Goal: Transaction & Acquisition: Purchase product/service

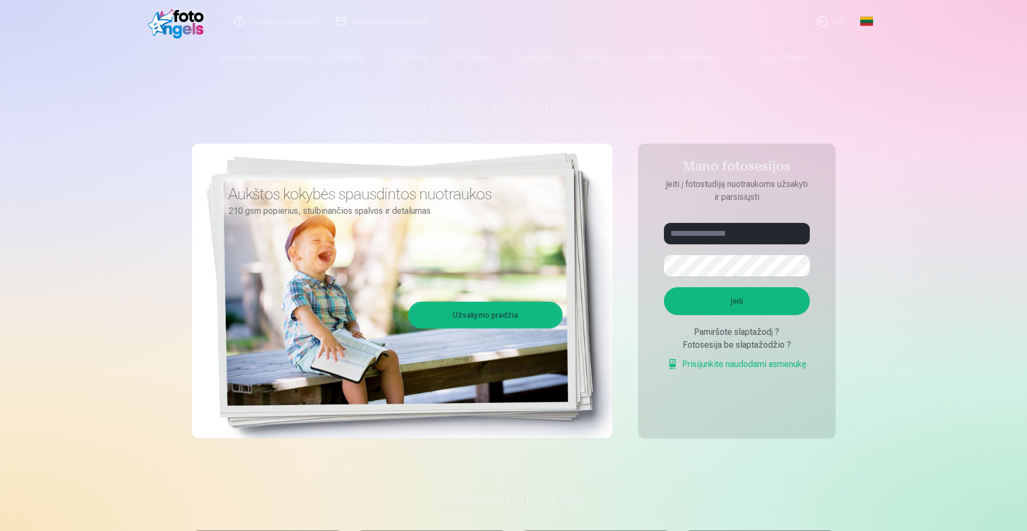
click at [713, 221] on aside "Mano fotosesijos Įeiti į fotostudiją nuotraukoms užsakyti ir parsisiųsti Įeiti …" at bounding box center [736, 291] width 197 height 295
click at [714, 227] on input "text" at bounding box center [737, 233] width 146 height 21
type input "**********"
click at [783, 303] on button "Įeiti" at bounding box center [737, 301] width 146 height 28
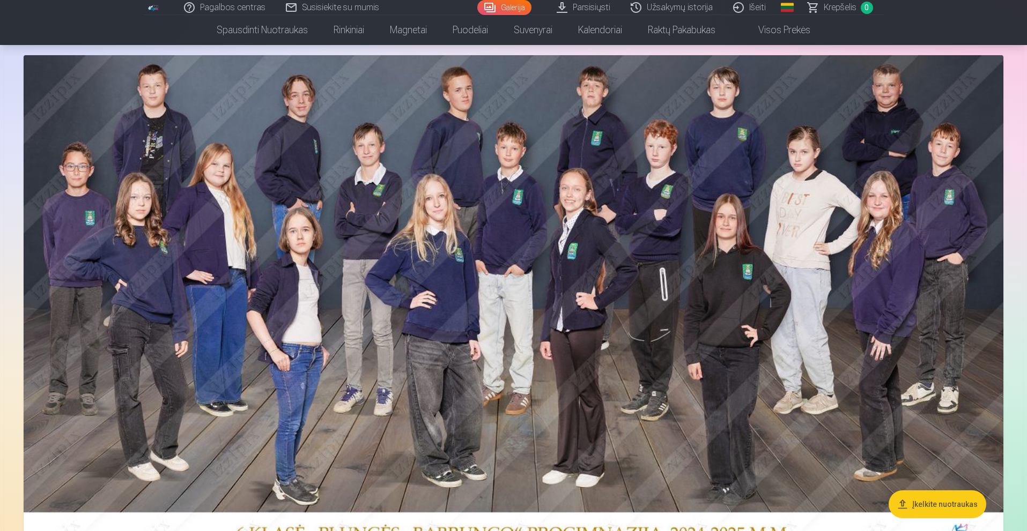
scroll to position [54, 0]
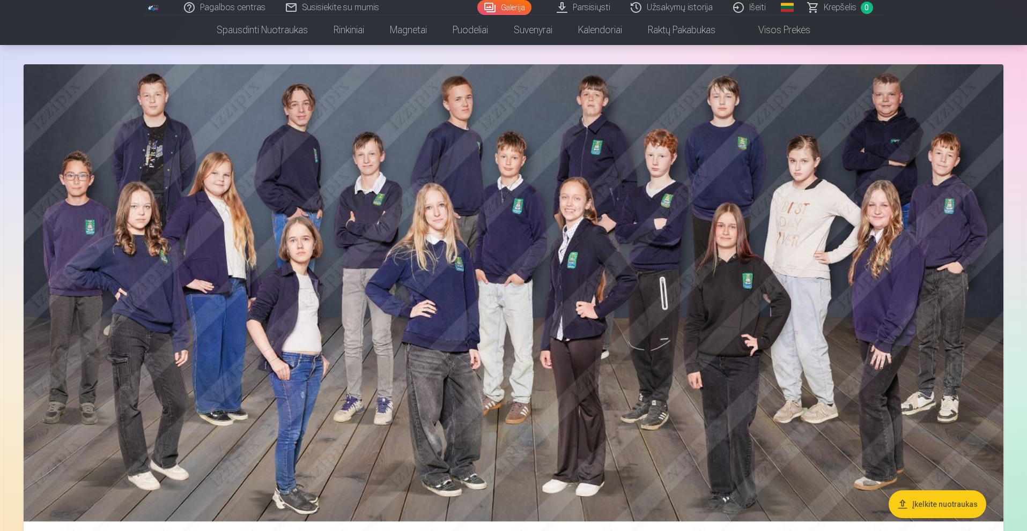
click at [937, 326] on img at bounding box center [514, 314] width 980 height 501
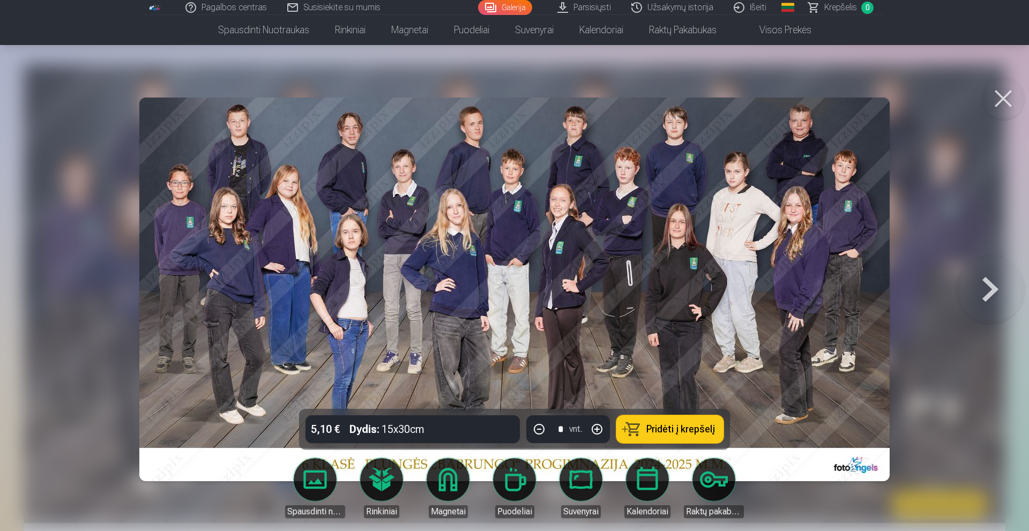
drag, startPoint x: 1021, startPoint y: 105, endPoint x: 1015, endPoint y: 104, distance: 5.9
click at [1017, 105] on button at bounding box center [1003, 98] width 43 height 43
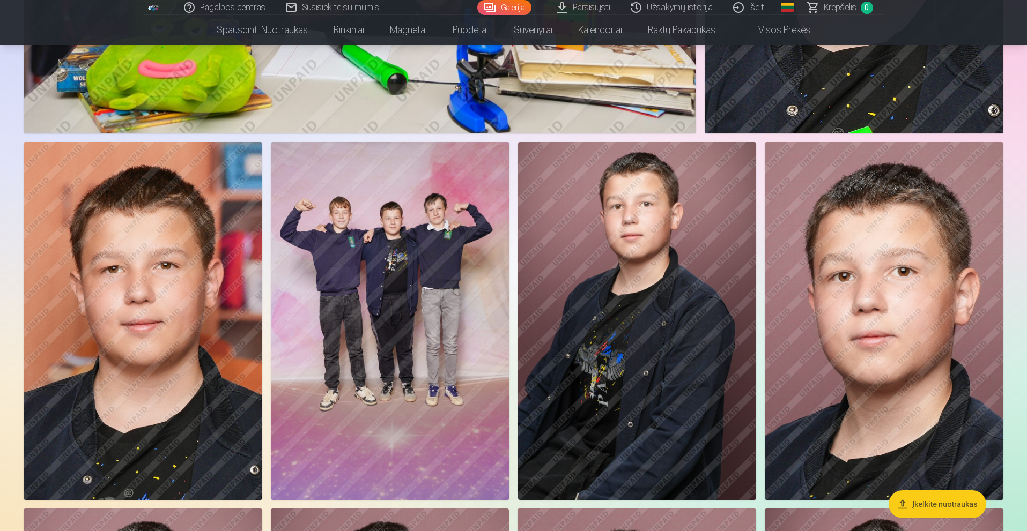
scroll to position [3860, 0]
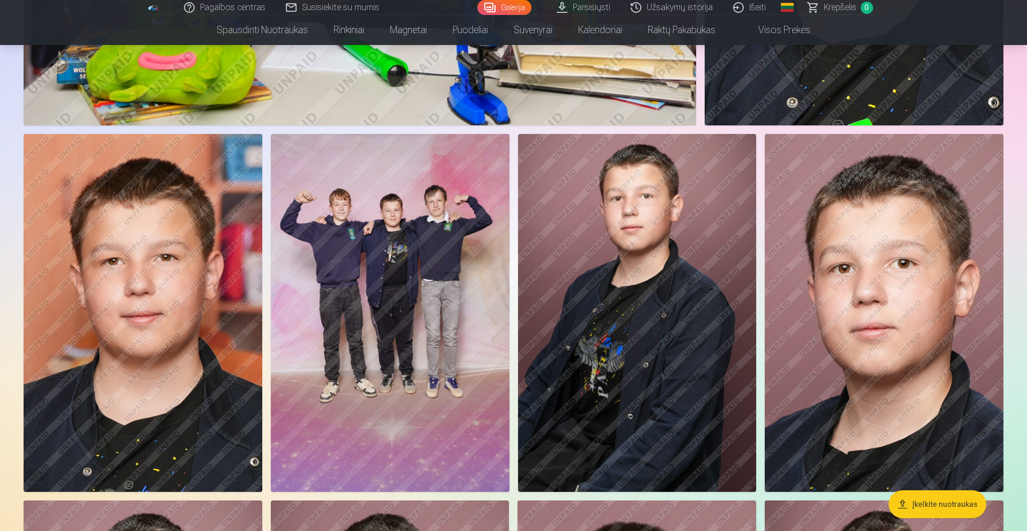
click at [392, 390] on img at bounding box center [390, 313] width 239 height 358
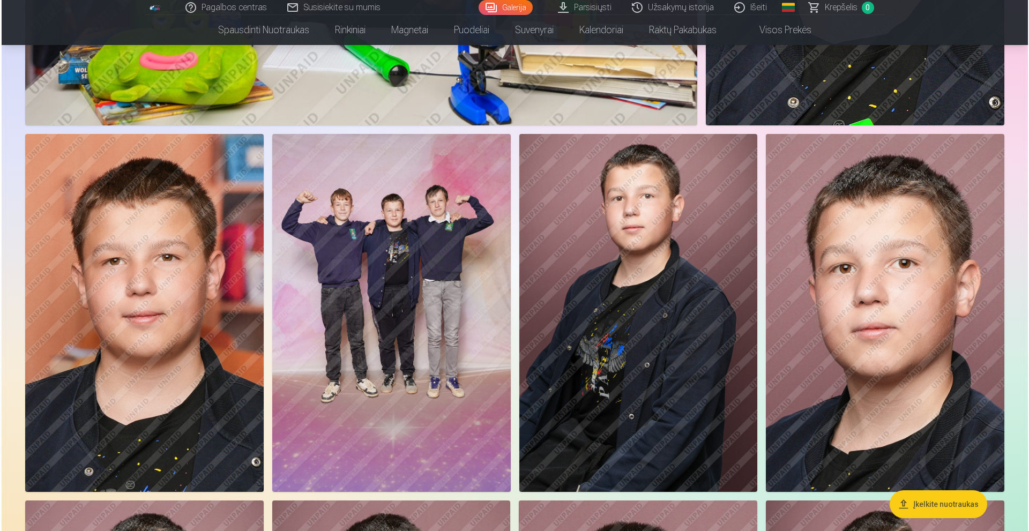
scroll to position [3869, 0]
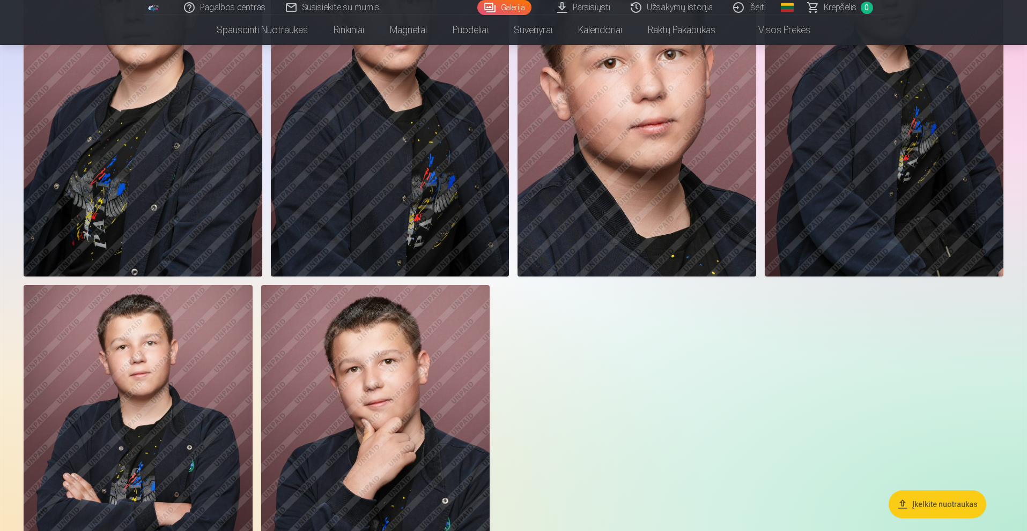
scroll to position [4504, 0]
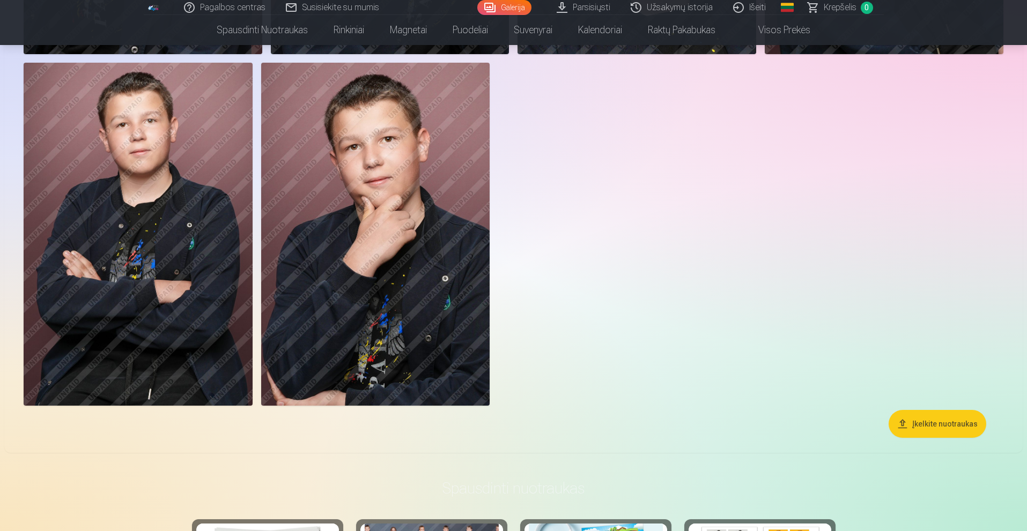
click at [105, 255] on img at bounding box center [138, 234] width 229 height 343
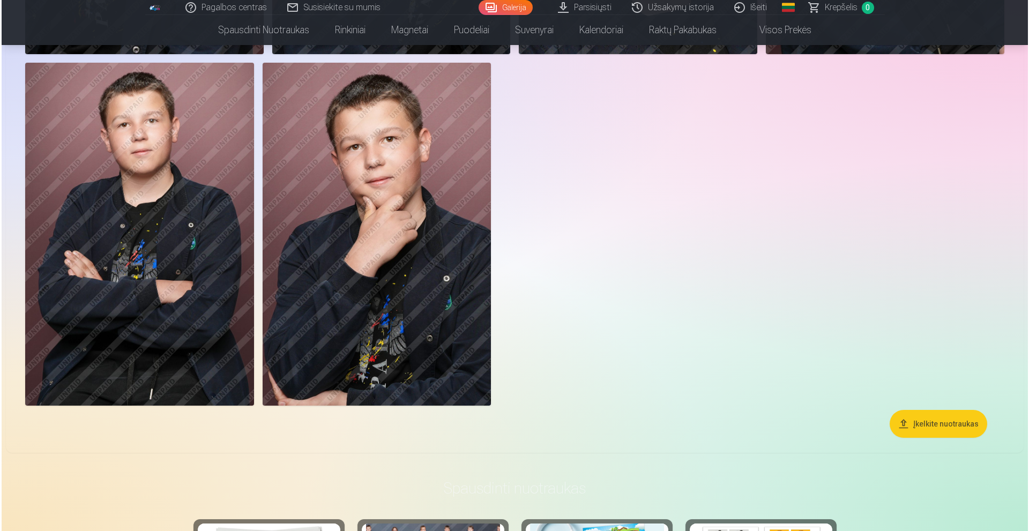
scroll to position [4676, 0]
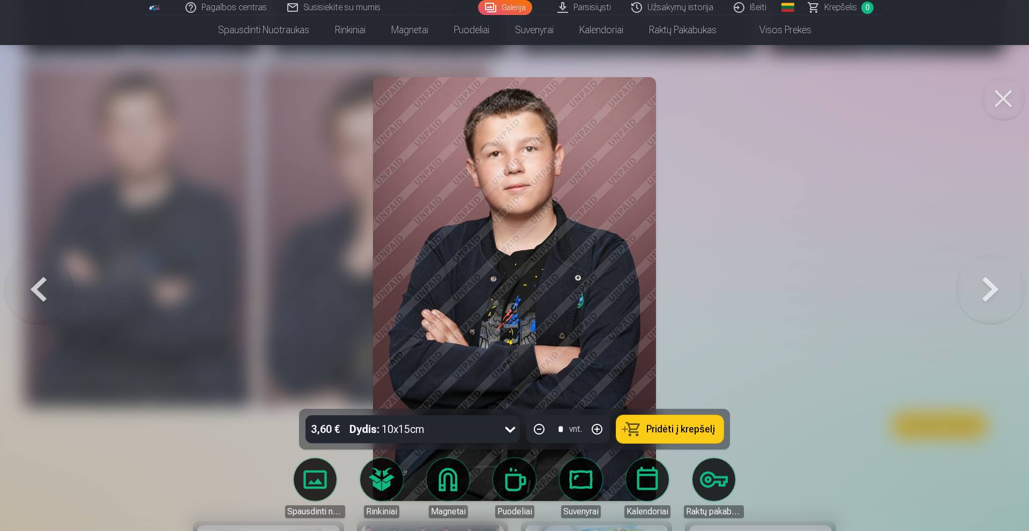
click at [509, 428] on icon at bounding box center [510, 429] width 17 height 17
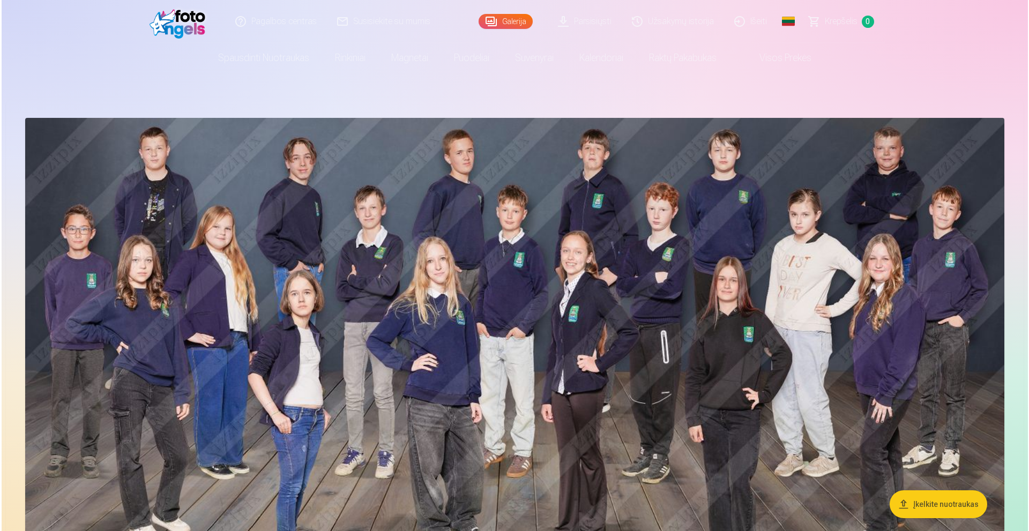
scroll to position [54, 0]
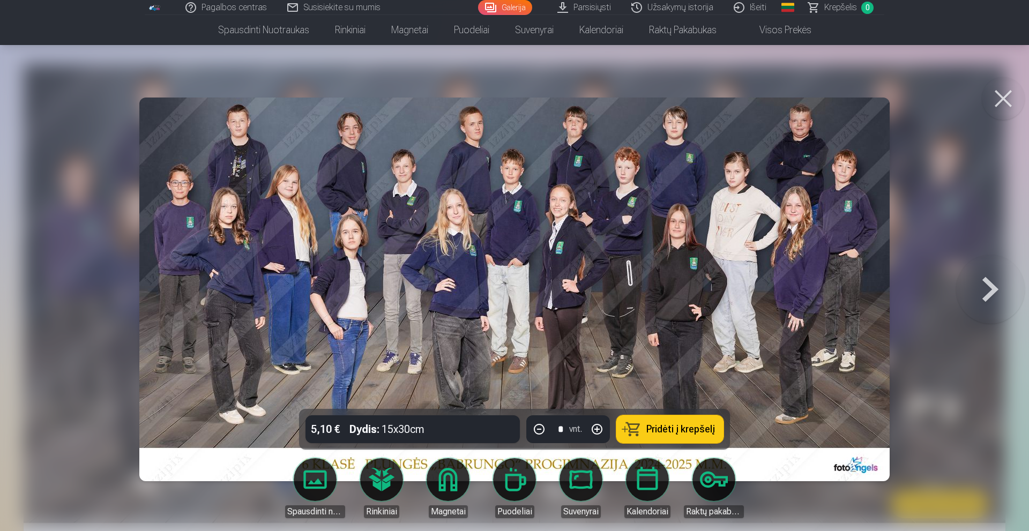
click at [727, 311] on img at bounding box center [514, 290] width 751 height 384
drag, startPoint x: 1004, startPoint y: 271, endPoint x: 995, endPoint y: 286, distance: 17.6
click at [1000, 277] on button at bounding box center [990, 289] width 69 height 218
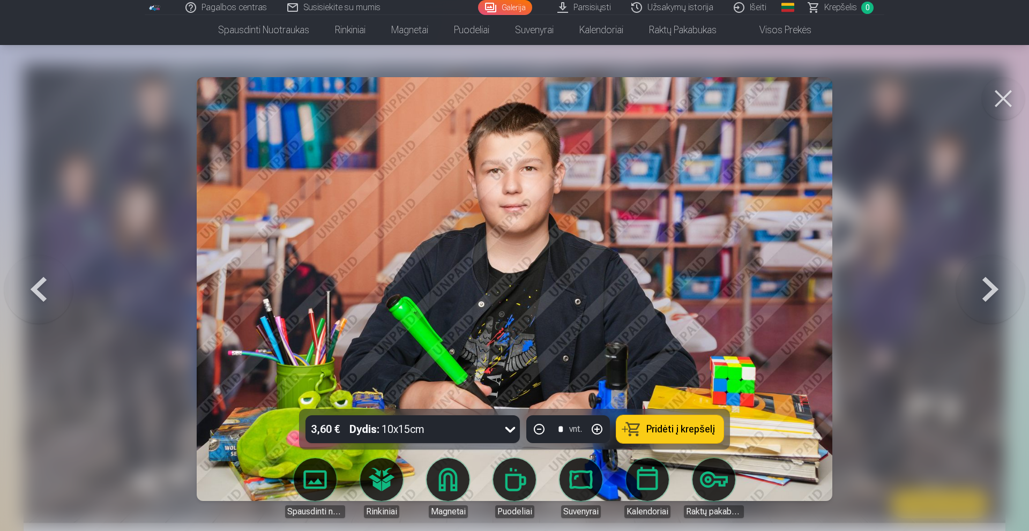
click at [53, 284] on button at bounding box center [38, 289] width 69 height 218
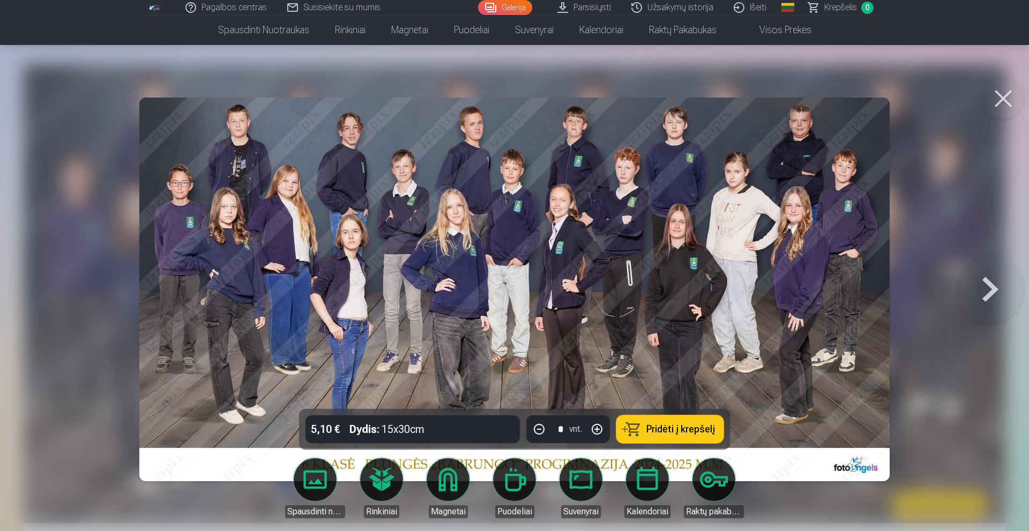
click at [42, 281] on div at bounding box center [514, 265] width 1029 height 531
click at [999, 286] on button at bounding box center [990, 289] width 69 height 218
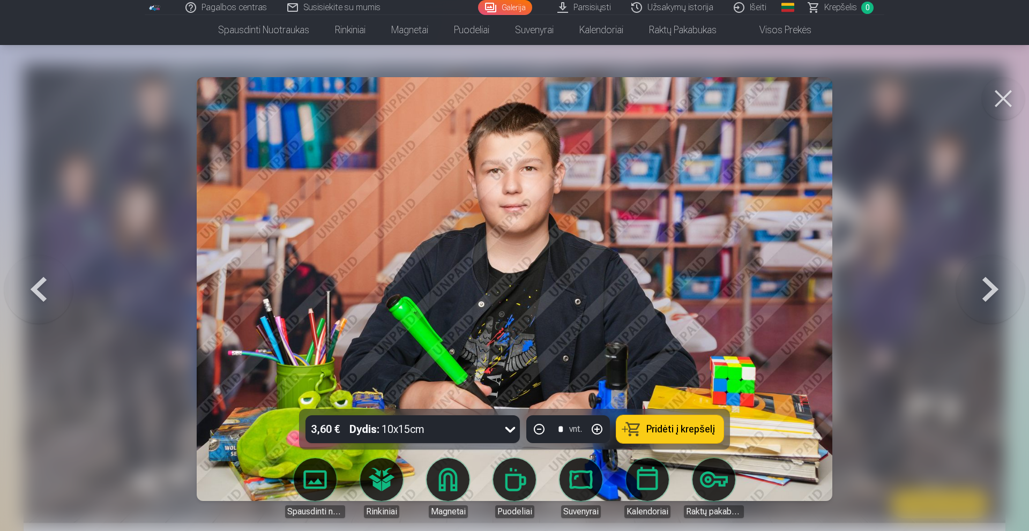
click at [999, 286] on button at bounding box center [990, 289] width 69 height 218
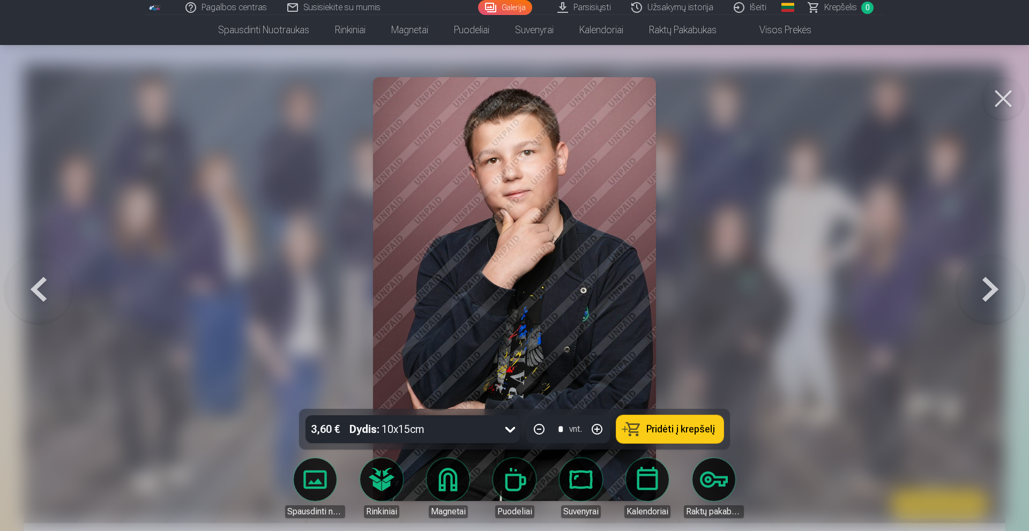
click at [999, 286] on button at bounding box center [990, 289] width 69 height 218
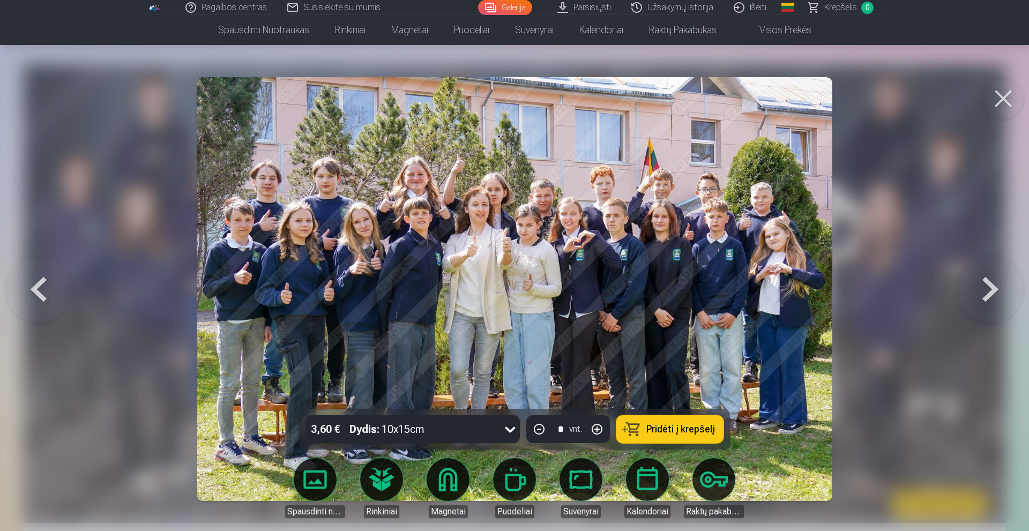
click at [999, 286] on button at bounding box center [990, 289] width 69 height 218
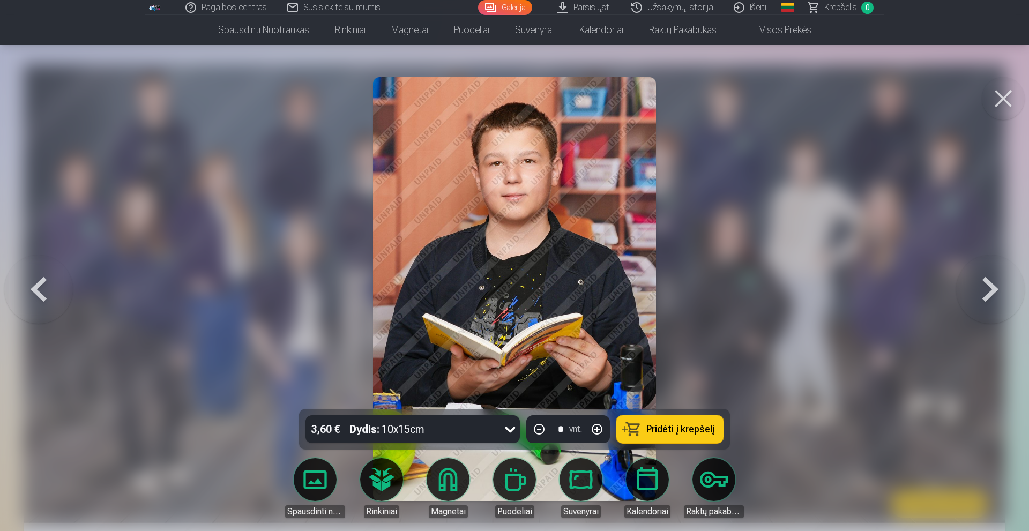
click at [999, 286] on button at bounding box center [990, 289] width 69 height 218
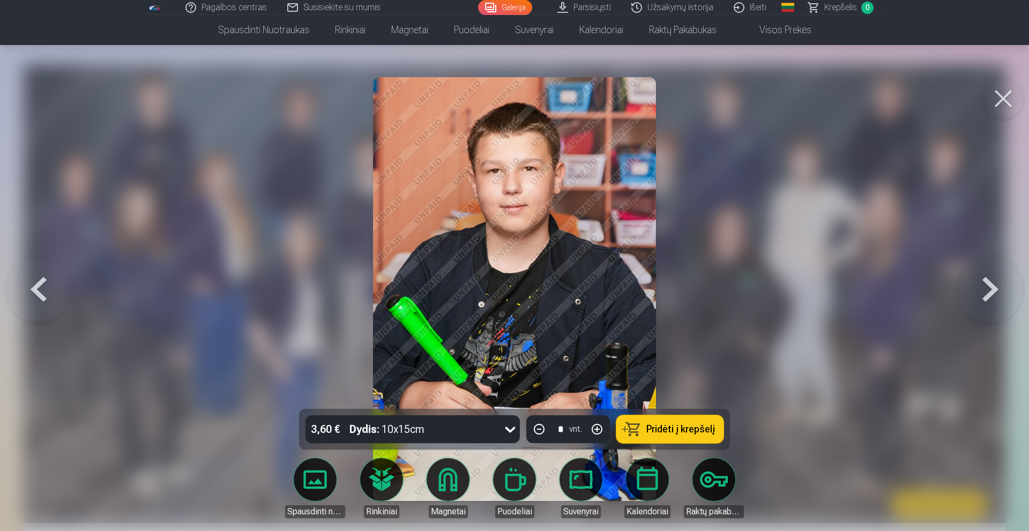
click at [999, 286] on button at bounding box center [990, 289] width 69 height 218
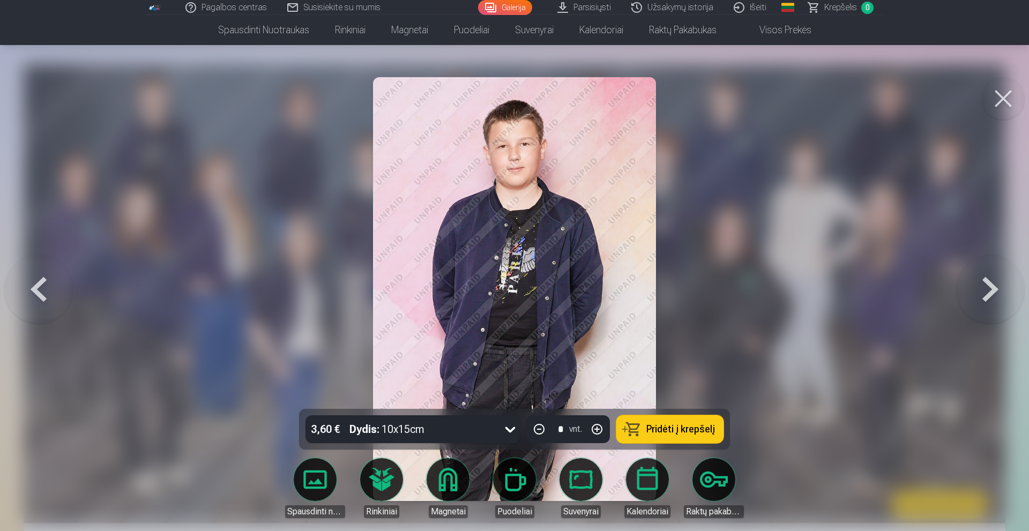
click at [999, 286] on button at bounding box center [990, 289] width 69 height 218
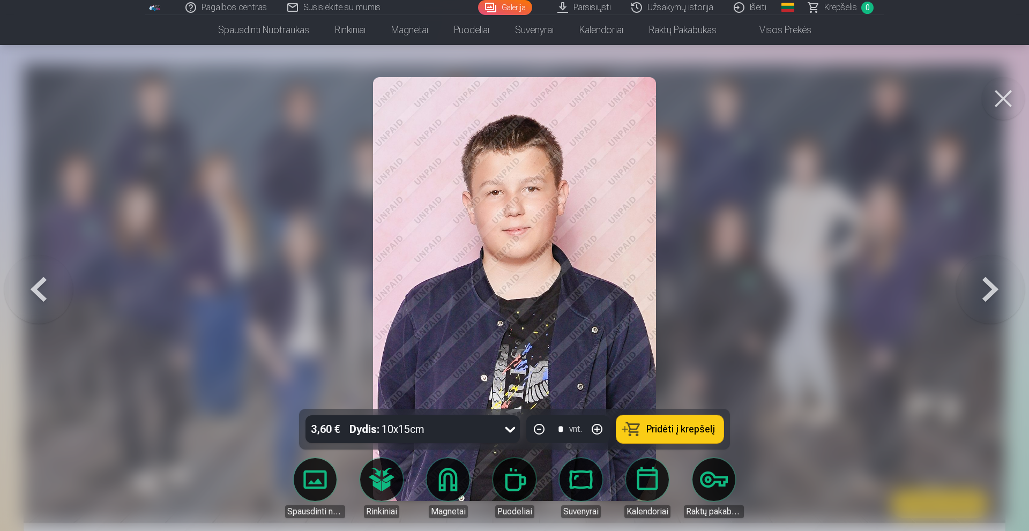
click at [999, 286] on button at bounding box center [990, 289] width 69 height 218
